Goal: Task Accomplishment & Management: Complete application form

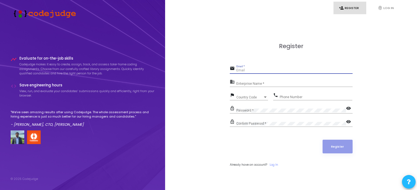
click at [278, 70] on input "Email *" at bounding box center [294, 71] width 116 height 4
type input "sirapurapushyam@gmail.com"
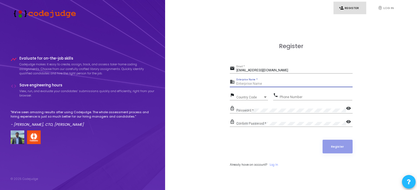
click at [277, 82] on input "Enterprise Name *" at bounding box center [294, 84] width 116 height 4
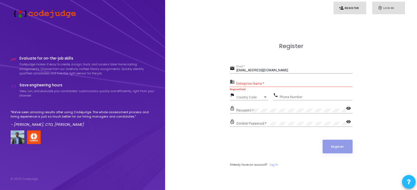
click at [391, 9] on link "fingerprint Log In" at bounding box center [388, 8] width 33 height 13
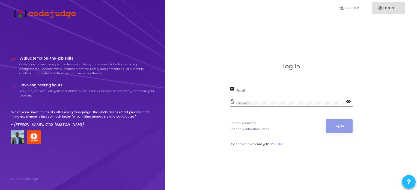
click at [278, 93] on div "Email" at bounding box center [294, 89] width 116 height 8
click at [277, 142] on link "Register" at bounding box center [277, 144] width 12 height 5
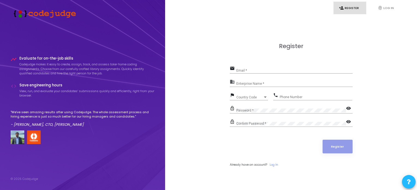
click at [247, 68] on div "Email *" at bounding box center [294, 69] width 116 height 8
type input "sirapurapushyam@gmail.com"
click at [266, 82] on input "Enterprise Name *" at bounding box center [294, 84] width 116 height 4
type input "R"
paste input "Rajiv Gandhi University of Knowledge Technologies"
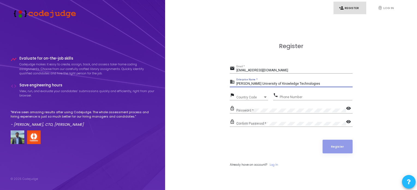
type input "Rajiv Gandhi University of Knowledge Technologies"
click at [255, 96] on div "Country Code" at bounding box center [249, 97] width 27 height 3
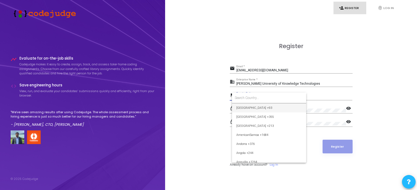
click at [255, 95] on input at bounding box center [269, 97] width 69 height 5
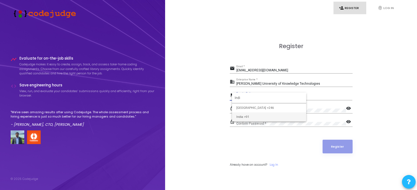
type input "Indi"
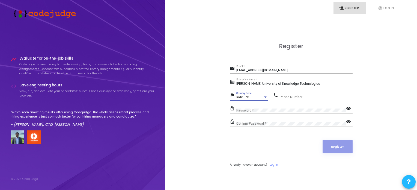
click at [255, 96] on div "India +91" at bounding box center [249, 97] width 27 height 3
type input "2"
type input "7285925171"
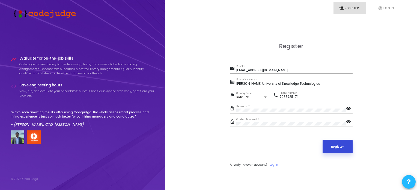
click at [336, 145] on button "Register" at bounding box center [338, 146] width 30 height 14
click at [275, 164] on link "Log In" at bounding box center [274, 164] width 8 height 5
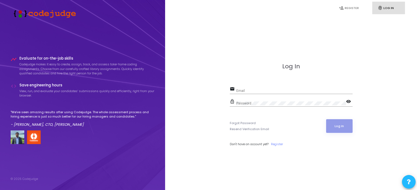
click at [273, 88] on div "Email" at bounding box center [294, 89] width 116 height 8
type input "sirapurapushyam@gmail.com"
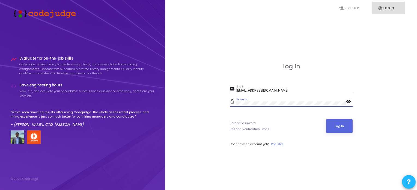
click at [326, 119] on button "Log In" at bounding box center [339, 126] width 26 height 14
